Goal: Book appointment/travel/reservation

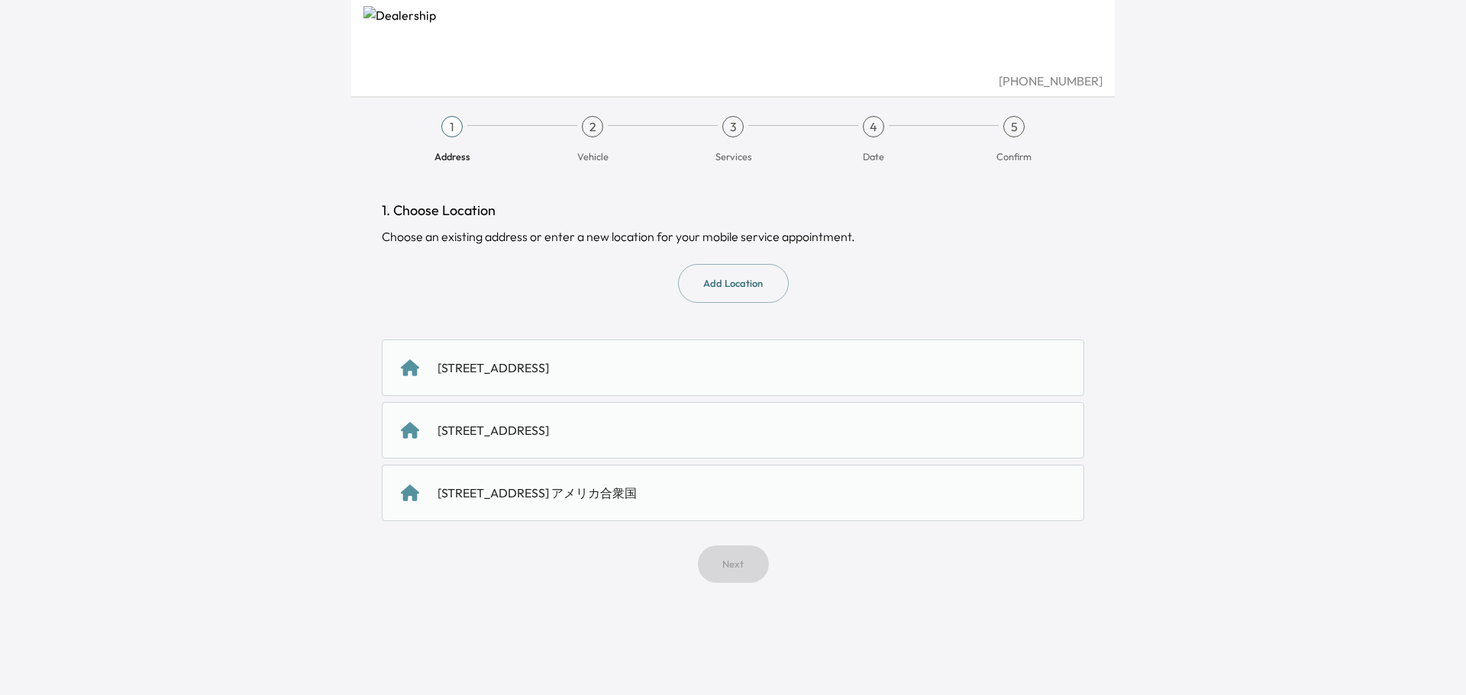
click at [549, 437] on div "[STREET_ADDRESS]" at bounding box center [492, 430] width 111 height 18
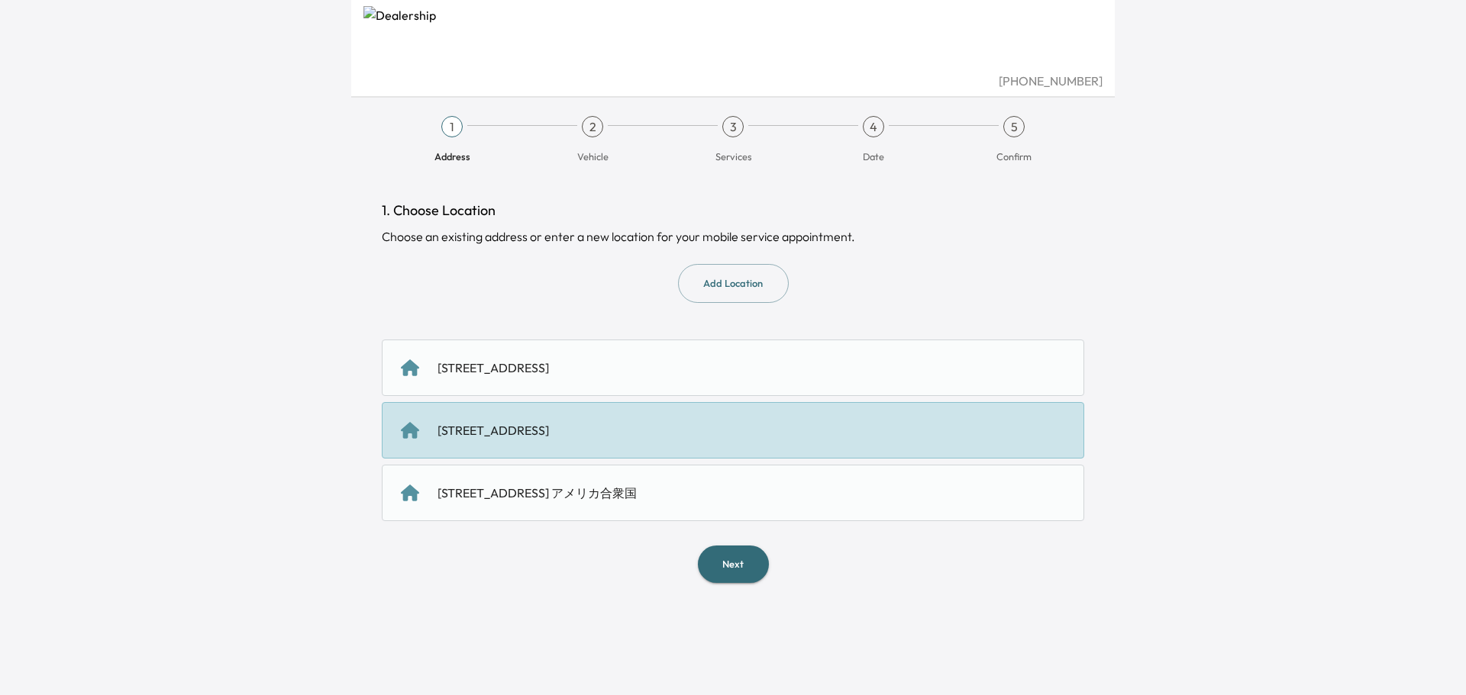
click at [728, 575] on button "Next" at bounding box center [733, 564] width 71 height 37
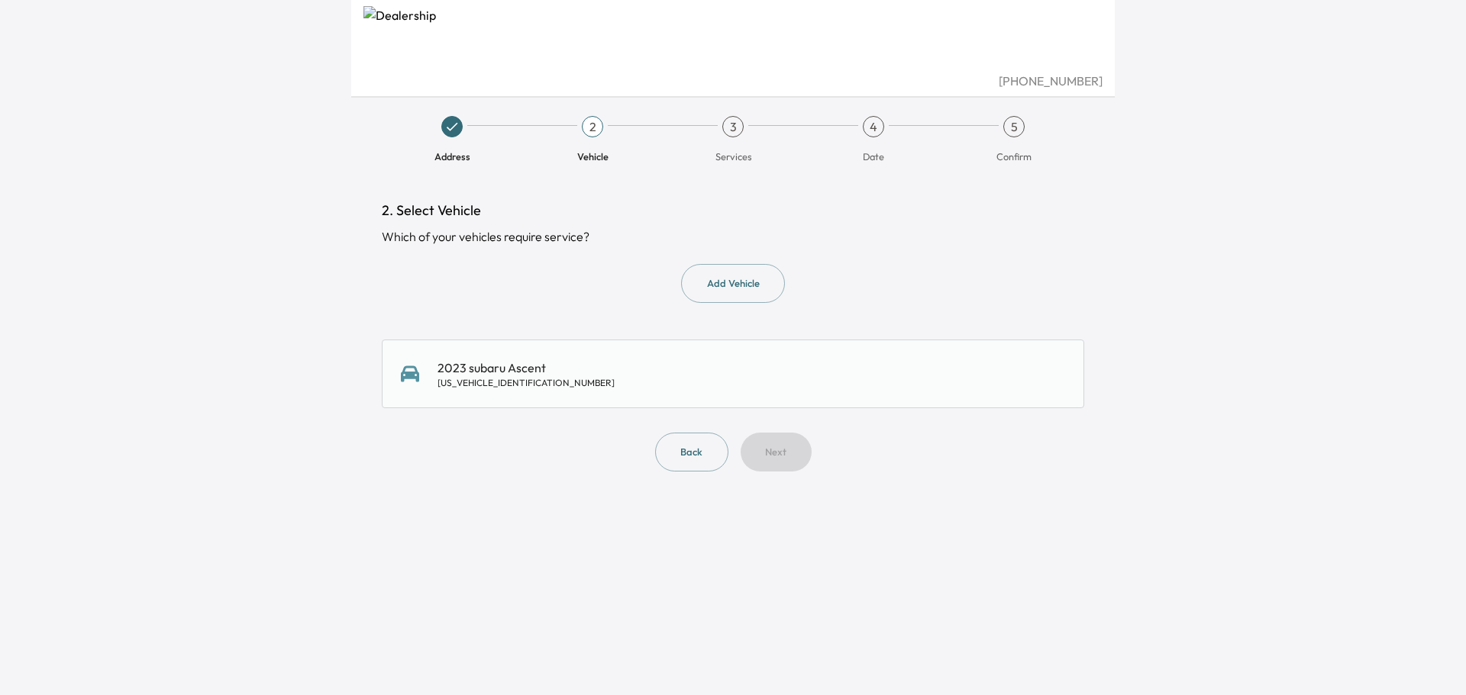
click at [544, 376] on div "2023 subaru Ascent [US_VEHICLE_IDENTIFICATION_NUMBER]" at bounding box center [525, 374] width 177 height 31
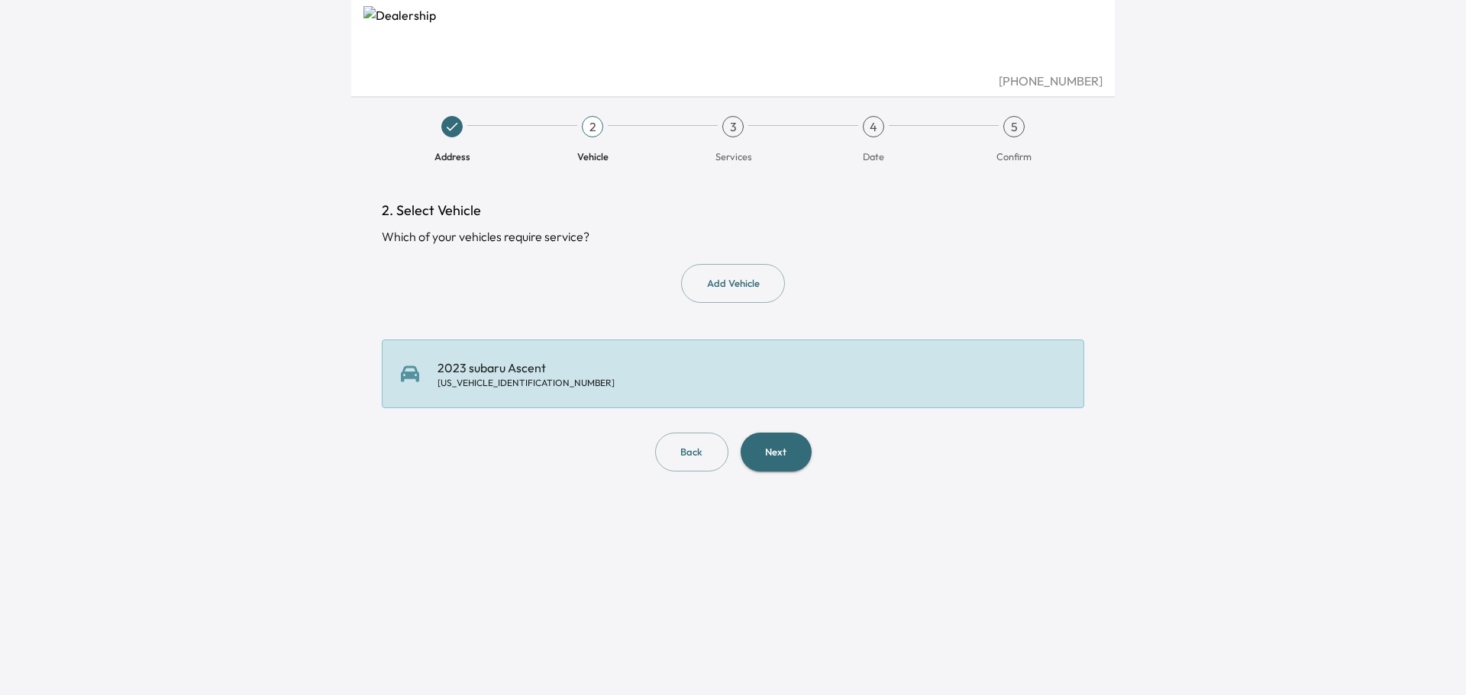
click at [789, 458] on button "Next" at bounding box center [775, 452] width 71 height 39
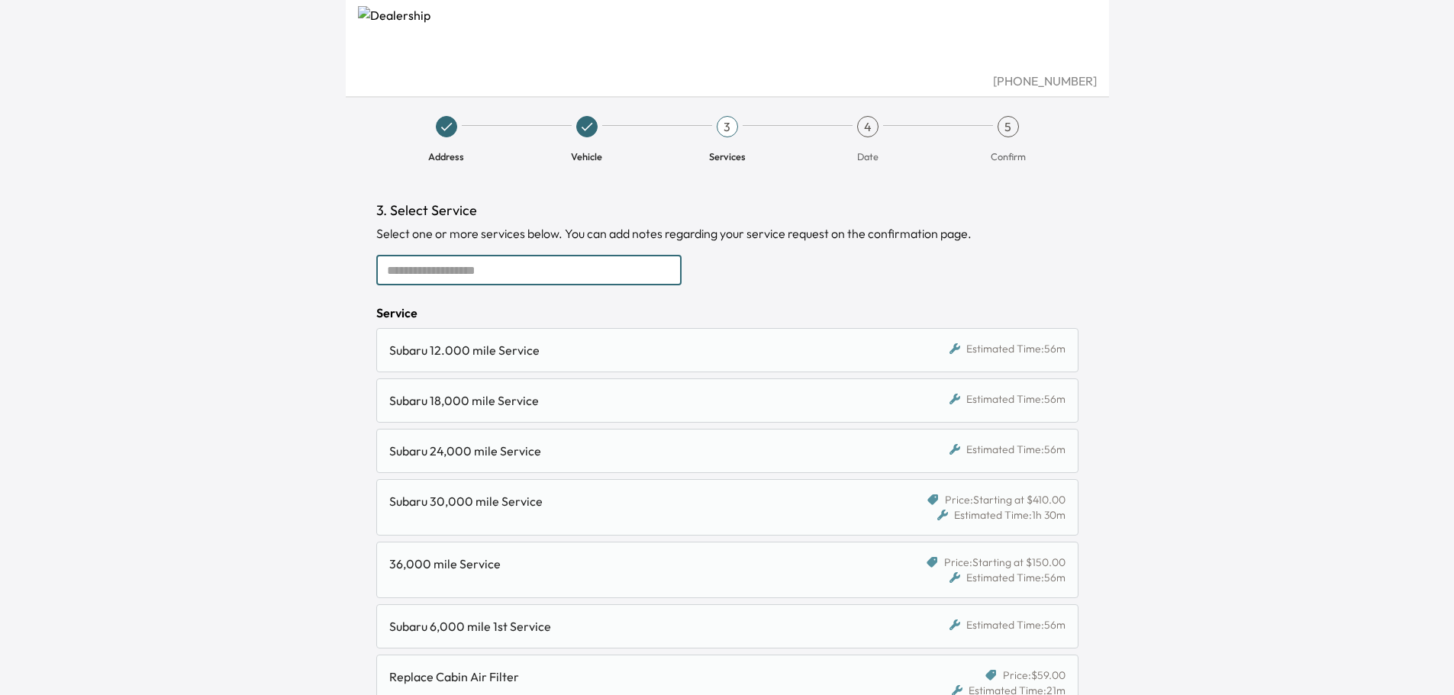
click at [639, 276] on input "text" at bounding box center [528, 270] width 305 height 31
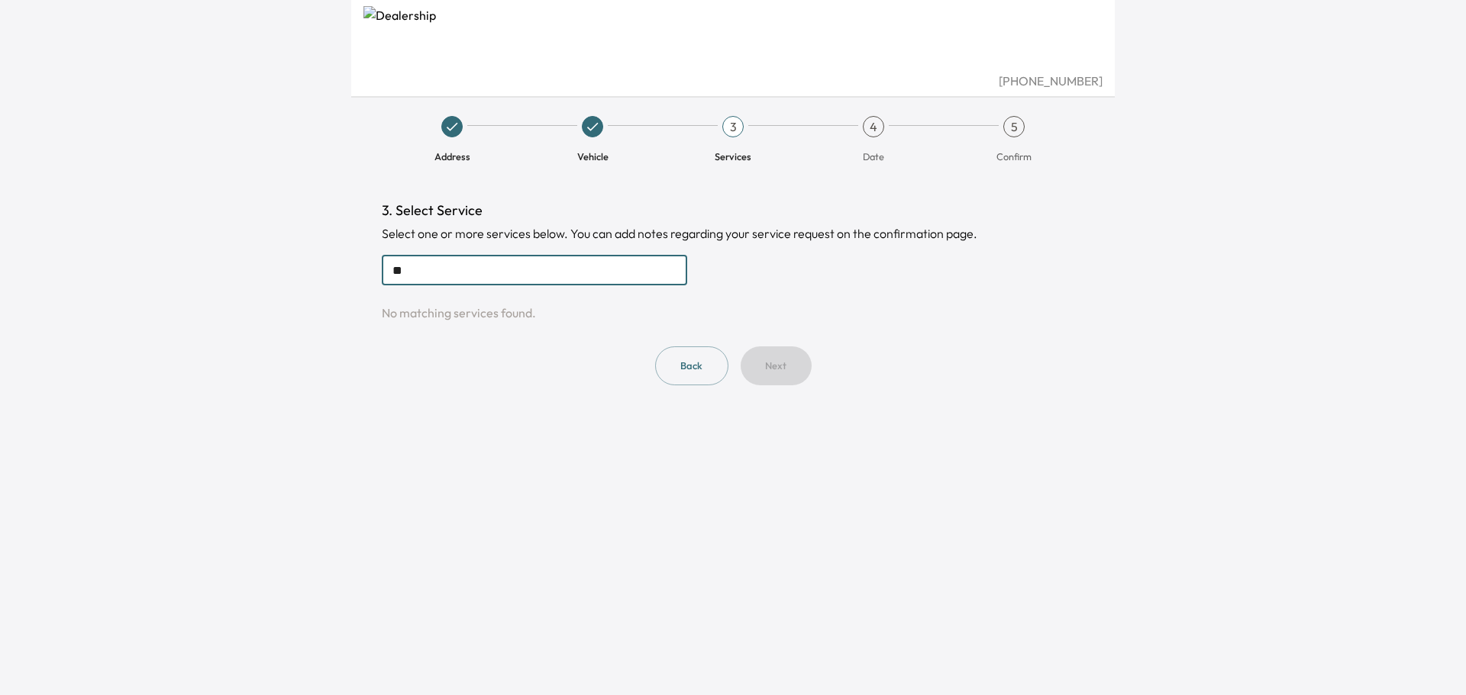
type input "*"
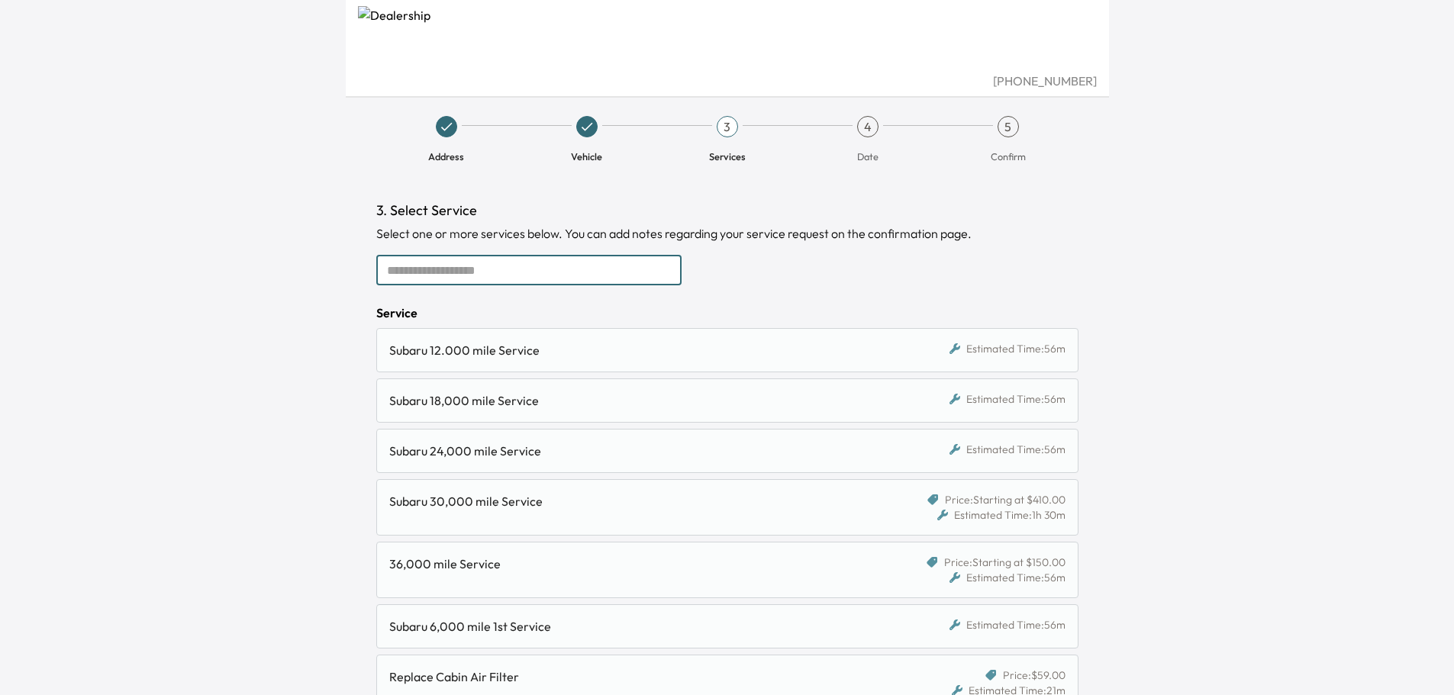
click at [444, 32] on img at bounding box center [727, 39] width 739 height 66
click at [439, 31] on img at bounding box center [727, 39] width 739 height 66
